Goal: Transaction & Acquisition: Book appointment/travel/reservation

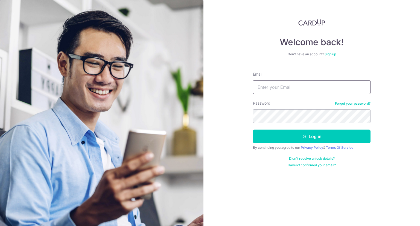
click at [262, 86] on input "Email" at bounding box center [312, 87] width 118 height 14
type input "onepiece.cgli@gmail.com"
click at [253, 129] on button "Log in" at bounding box center [312, 136] width 118 height 14
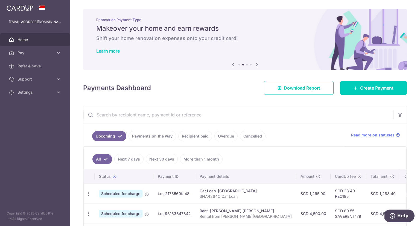
scroll to position [107, 0]
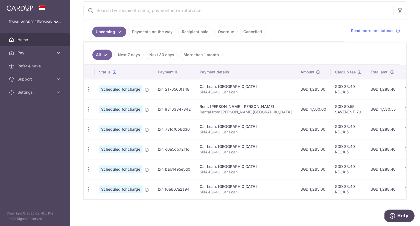
click at [192, 30] on link "Recipient paid" at bounding box center [195, 32] width 34 height 10
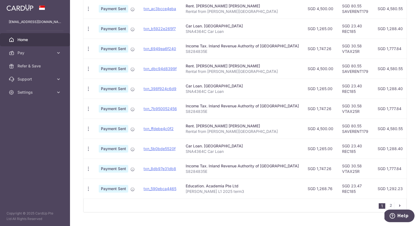
scroll to position [177, 0]
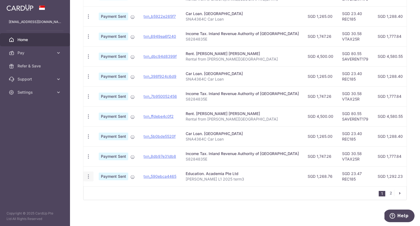
click at [87, 174] on icon "button" at bounding box center [89, 176] width 6 height 6
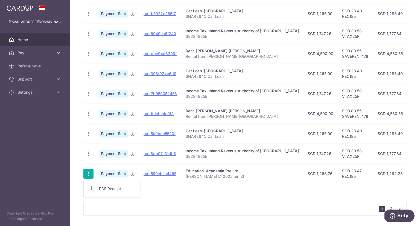
click at [202, 176] on p "Li Zeyi L1 2025 term3" at bounding box center [242, 175] width 113 height 5
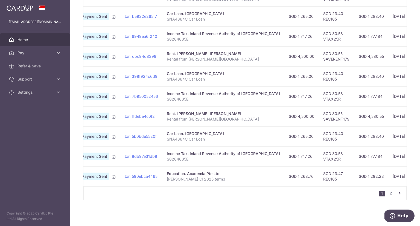
scroll to position [0, 18]
drag, startPoint x: 304, startPoint y: 175, endPoint x: 318, endPoint y: 175, distance: 14.0
click at [319, 175] on td "SGD 23.47 REC185" at bounding box center [337, 176] width 36 height 20
copy td "REC185"
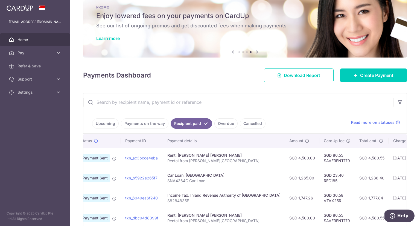
scroll to position [0, 0]
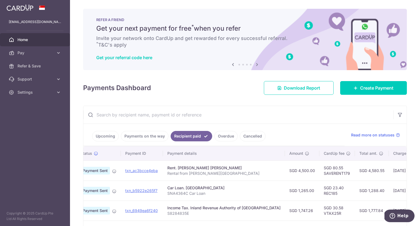
click at [108, 136] on link "Upcoming" at bounding box center [105, 136] width 27 height 10
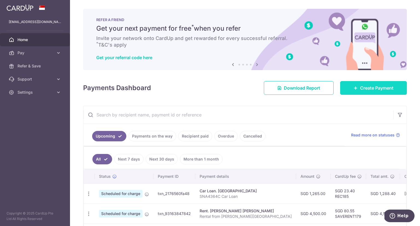
click at [368, 87] on span "Create Payment" at bounding box center [376, 88] width 33 height 7
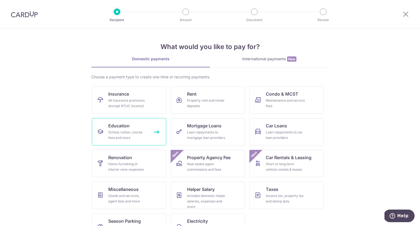
click at [141, 131] on div "School, tuition, course fees and more" at bounding box center [127, 134] width 39 height 11
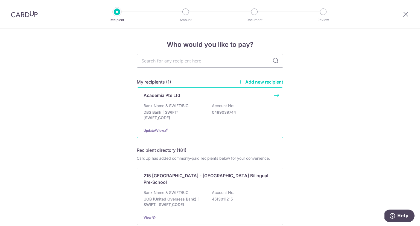
click at [181, 98] on div "Academia Pte Ltd" at bounding box center [207, 95] width 126 height 7
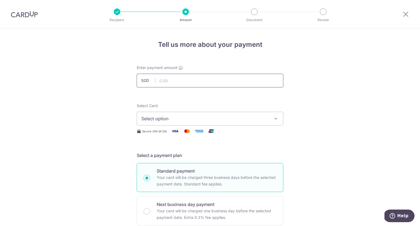
click at [179, 79] on input "text" at bounding box center [210, 81] width 147 height 14
type input "1,268.76"
click at [156, 119] on span "Select option" at bounding box center [204, 118] width 127 height 7
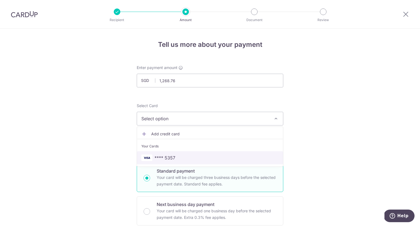
click at [164, 155] on span "**** 5357" at bounding box center [165, 157] width 21 height 7
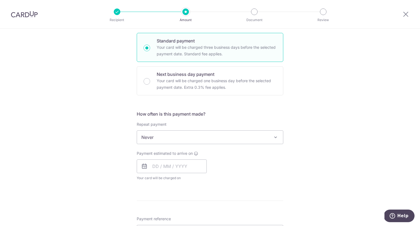
scroll to position [137, 0]
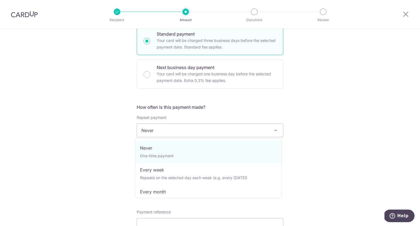
click at [175, 129] on span "Never" at bounding box center [210, 130] width 146 height 13
select select "3"
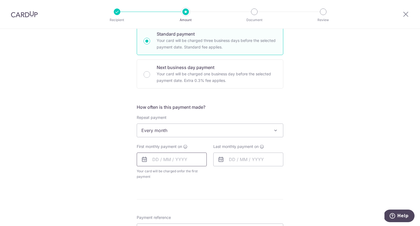
click at [156, 162] on input "text" at bounding box center [172, 159] width 70 height 14
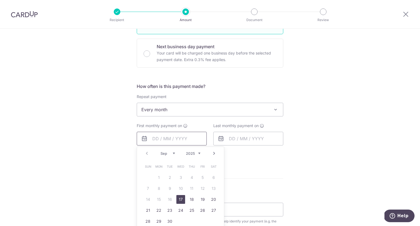
scroll to position [164, 0]
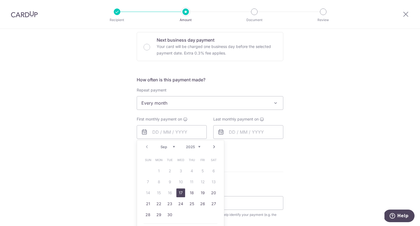
click at [125, 183] on div "Tell us more about your payment Enter payment amount SGD 1,268.76 1268.76 Selec…" at bounding box center [210, 115] width 420 height 500
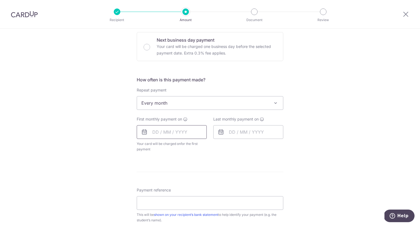
click at [163, 134] on input "text" at bounding box center [172, 132] width 70 height 14
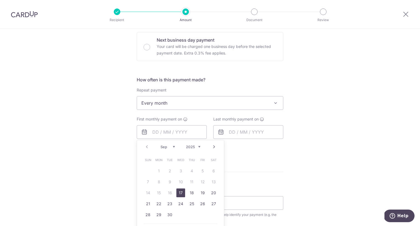
click at [178, 193] on link "17" at bounding box center [180, 192] width 9 height 9
type input "17/09/2025"
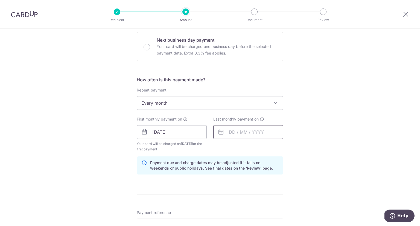
click at [228, 132] on input "text" at bounding box center [248, 132] width 70 height 14
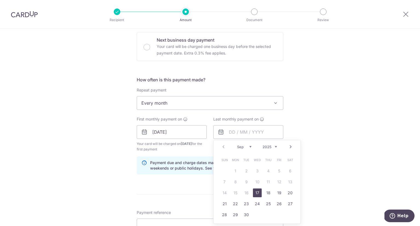
click at [247, 147] on select "Sep Oct Nov Dec" at bounding box center [244, 146] width 14 height 4
click at [279, 194] on link "17" at bounding box center [279, 192] width 9 height 9
type input "17/10/2025"
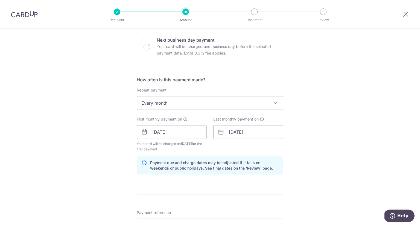
click at [86, 161] on div "Tell us more about your payment Enter payment amount SGD 1,268.76 1268.76 Selec…" at bounding box center [210, 126] width 420 height 523
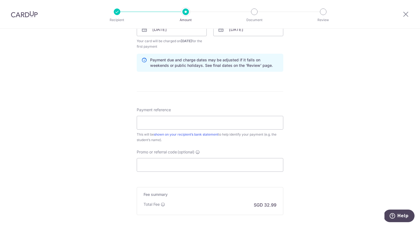
scroll to position [274, 0]
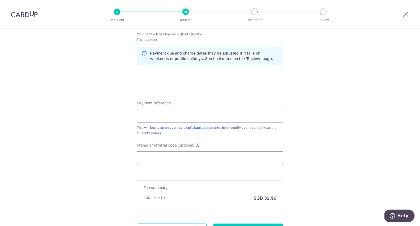
click at [147, 163] on input "Promo or referral code (optional)" at bounding box center [210, 158] width 147 height 14
paste input "REC185"
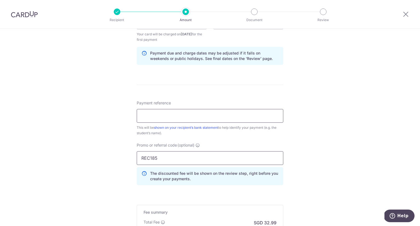
type input "REC185"
click at [159, 114] on input "Payment reference" at bounding box center [210, 116] width 147 height 14
click at [196, 118] on input "Li Zeyi L1 2025 term2" at bounding box center [210, 116] width 147 height 14
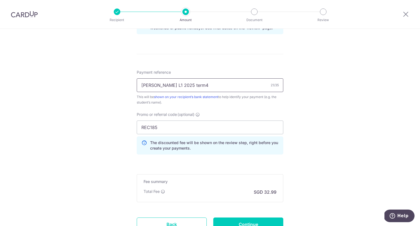
scroll to position [328, 0]
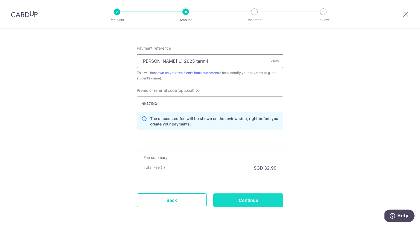
type input "Li Zeyi L1 2025 term4"
click at [264, 200] on input "Continue" at bounding box center [248, 200] width 70 height 14
type input "Create Schedule"
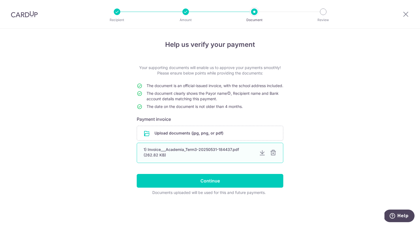
click at [274, 156] on div at bounding box center [273, 152] width 7 height 7
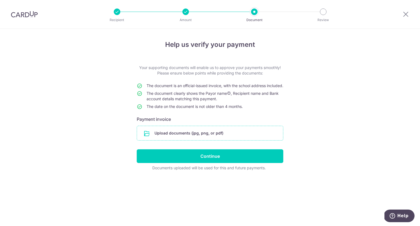
click at [179, 137] on input "file" at bounding box center [210, 133] width 146 height 14
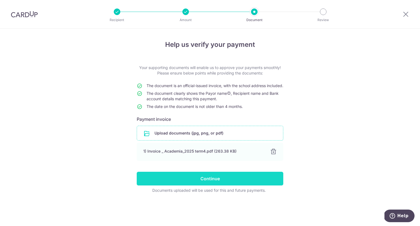
click at [215, 182] on input "Continue" at bounding box center [210, 178] width 147 height 14
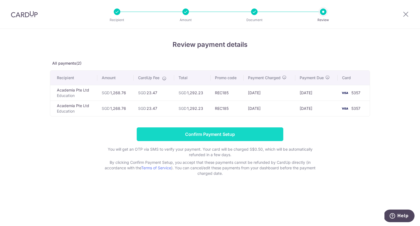
click at [207, 134] on input "Confirm Payment Setup" at bounding box center [210, 134] width 147 height 14
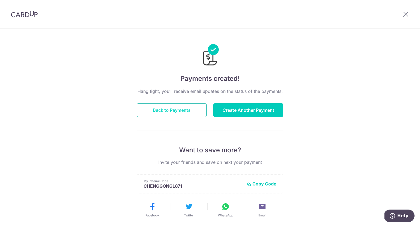
click at [159, 107] on button "Back to Payments" at bounding box center [172, 110] width 70 height 14
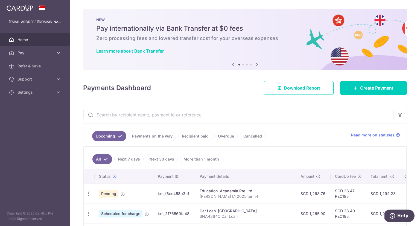
scroll to position [109, 0]
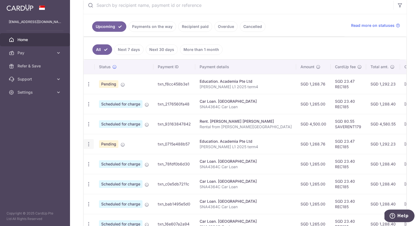
click at [90, 143] on icon "button" at bounding box center [89, 144] width 6 height 6
click at [106, 171] on span "Cancel payment" at bounding box center [118, 172] width 37 height 7
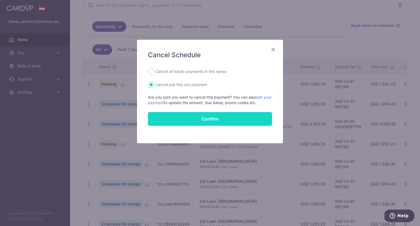
click at [195, 115] on button "Confirm" at bounding box center [210, 119] width 124 height 14
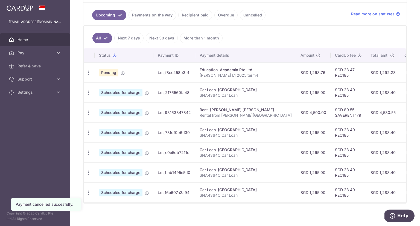
scroll to position [127, 0]
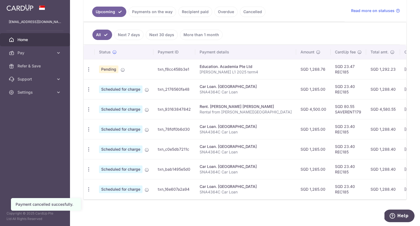
click at [331, 91] on td "SGD 23.40 REC185" at bounding box center [349, 89] width 36 height 20
click at [189, 8] on link "Recipient paid" at bounding box center [195, 12] width 34 height 10
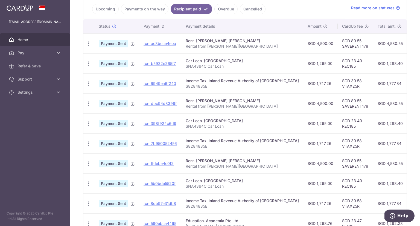
click at [101, 11] on link "Upcoming" at bounding box center [105, 9] width 27 height 10
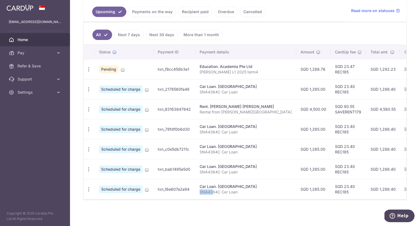
drag, startPoint x: 212, startPoint y: 189, endPoint x: 200, endPoint y: 188, distance: 12.6
click at [200, 189] on p "SNA4364C Car Loan" at bounding box center [246, 191] width 92 height 5
click at [232, 189] on p "SNA4364C Car Loan" at bounding box center [246, 191] width 92 height 5
drag, startPoint x: 236, startPoint y: 190, endPoint x: 207, endPoint y: 187, distance: 28.6
click at [207, 189] on p "SNA4364C Car Loan" at bounding box center [246, 191] width 92 height 5
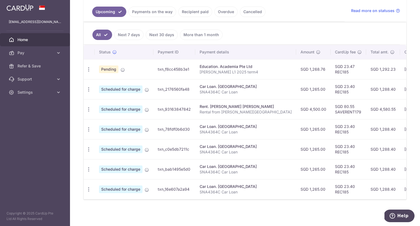
click at [214, 184] on div "Car Loan. [GEOGRAPHIC_DATA]" at bounding box center [246, 186] width 92 height 5
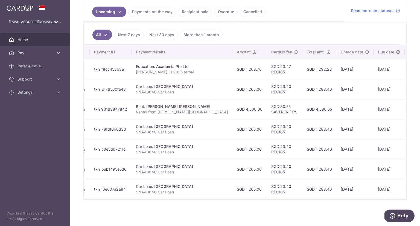
scroll to position [0, 0]
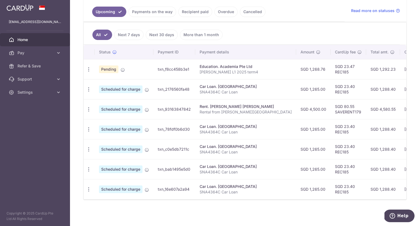
click at [227, 109] on p "Rental from [PERSON_NAME][GEOGRAPHIC_DATA]" at bounding box center [246, 111] width 92 height 5
click at [32, 91] on span "Settings" at bounding box center [36, 91] width 36 height 5
click at [23, 119] on span "Logout" at bounding box center [36, 118] width 36 height 5
